Goal: Check status

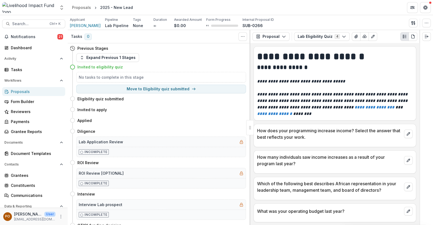
click at [24, 91] on div "Proposals" at bounding box center [36, 92] width 50 height 6
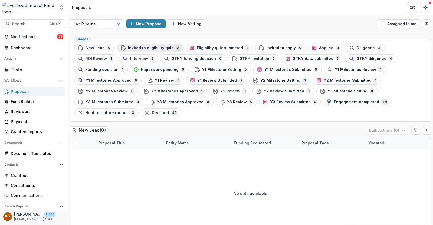
click at [151, 48] on span "Invited to eligibility quiz" at bounding box center [150, 48] width 45 height 5
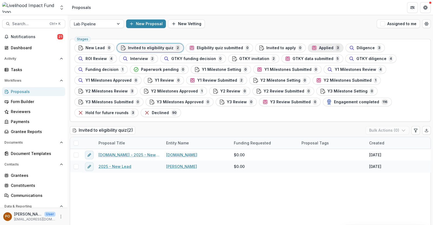
click at [319, 47] on span "Applied" at bounding box center [326, 48] width 14 height 5
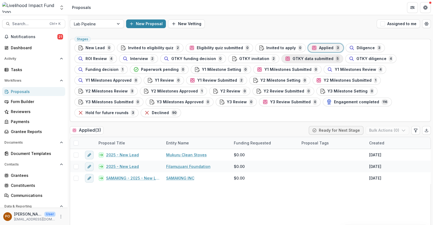
click at [293, 58] on span "GTKY data submitted" at bounding box center [313, 59] width 41 height 5
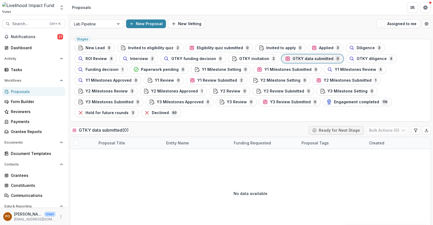
click at [239, 57] on span "GTKY invitation" at bounding box center [254, 59] width 30 height 5
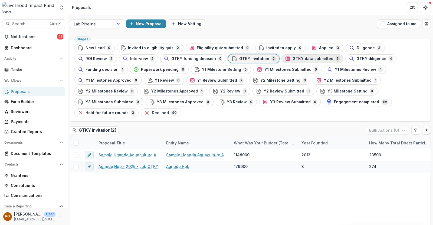
click at [293, 57] on span "GTKY data submitted" at bounding box center [313, 59] width 41 height 5
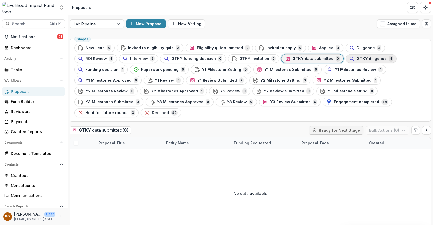
click at [357, 58] on span "GTKY diligence" at bounding box center [372, 59] width 30 height 5
